Goal: Communication & Community: Answer question/provide support

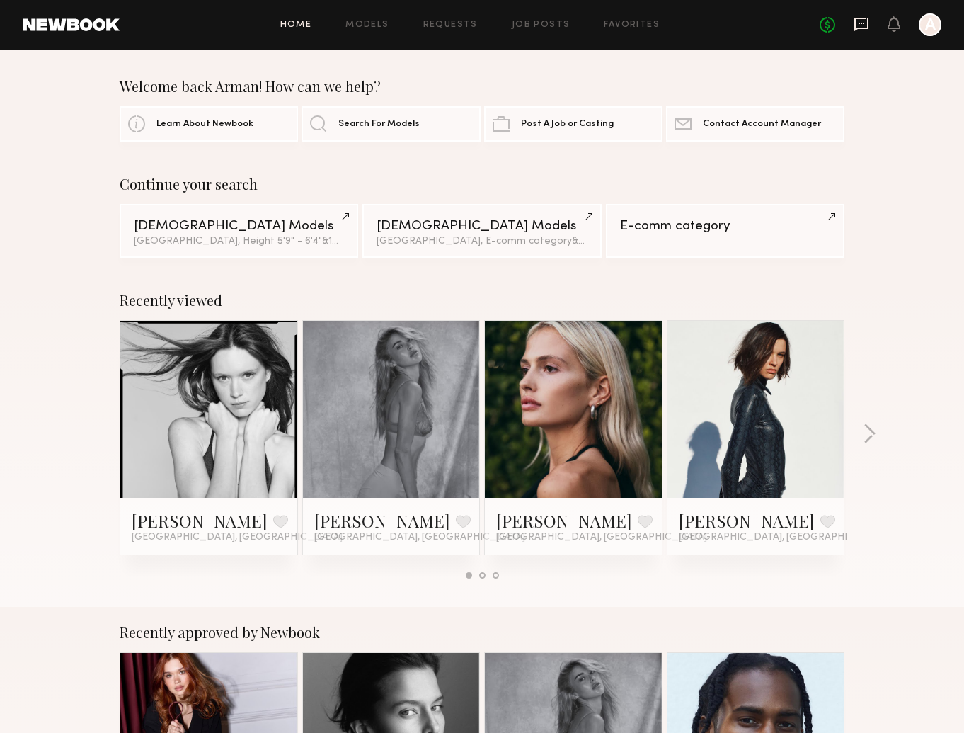
click at [860, 26] on icon at bounding box center [862, 24] width 16 height 16
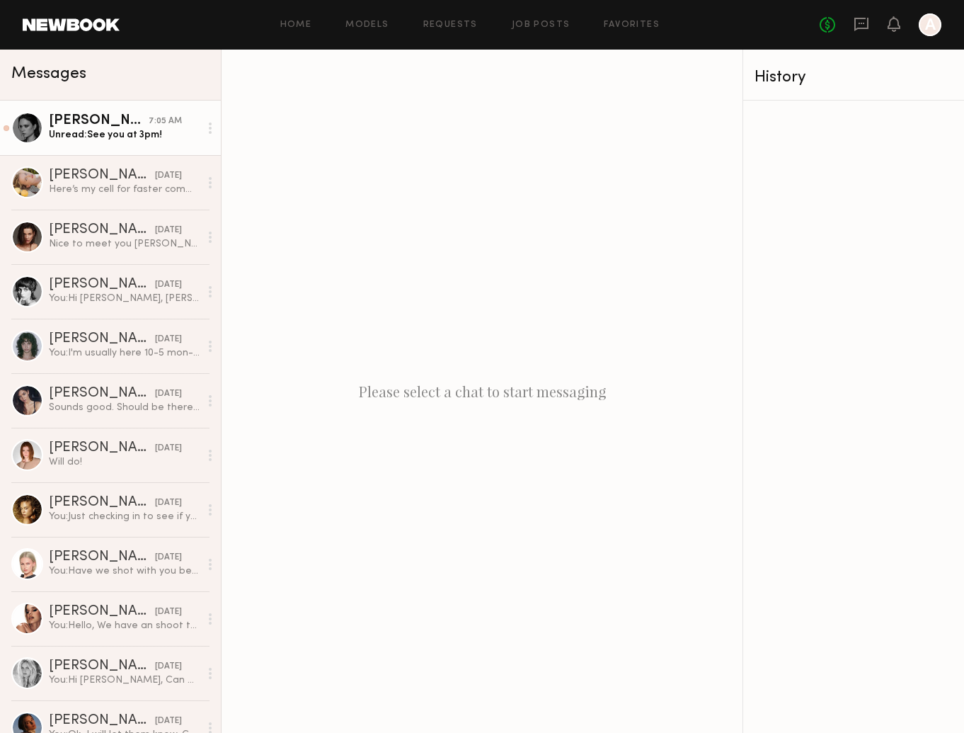
click at [105, 128] on div "Unread: See you at 3pm!" at bounding box center [124, 134] width 151 height 13
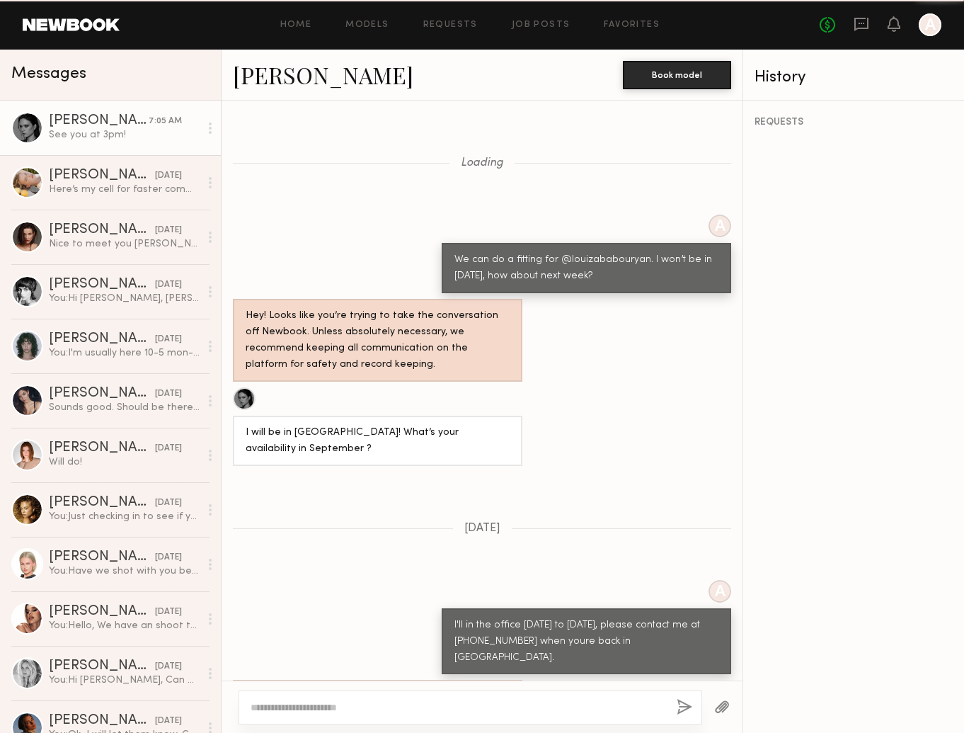
scroll to position [838, 0]
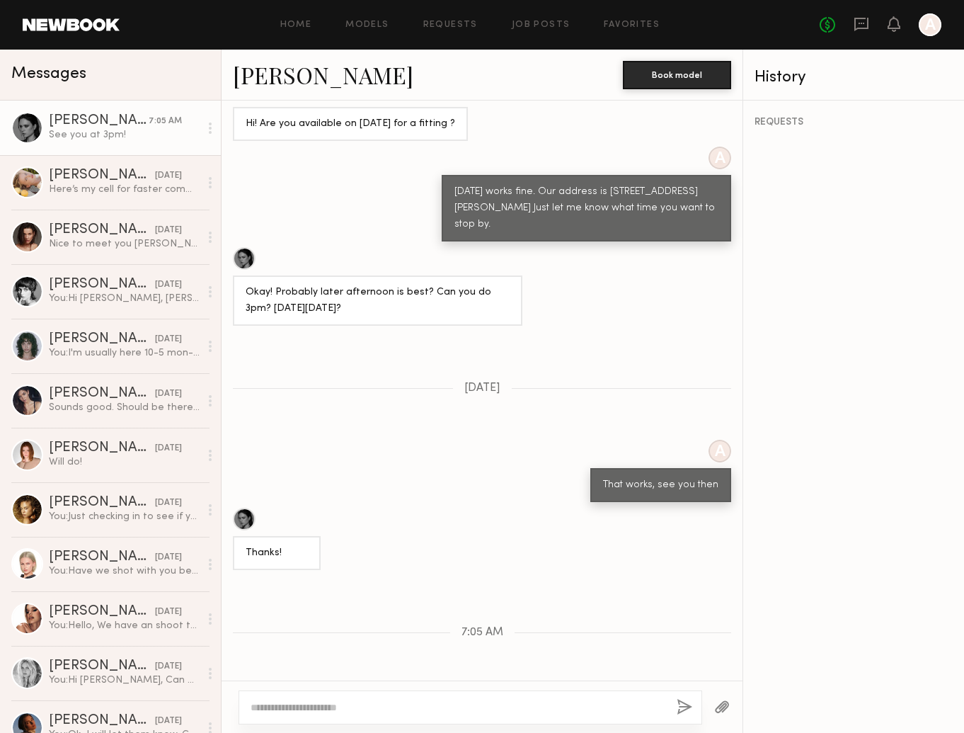
click at [488, 709] on textarea at bounding box center [458, 707] width 415 height 14
type textarea "*"
type textarea "**********"
click at [686, 709] on button "button" at bounding box center [685, 708] width 16 height 18
